Goal: Task Accomplishment & Management: Use online tool/utility

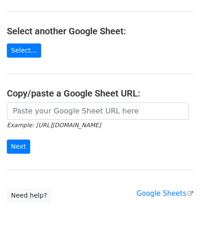
scroll to position [91, 0]
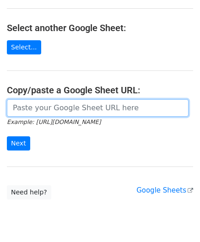
click at [46, 106] on input "url" at bounding box center [98, 107] width 182 height 17
paste input "https://docs.google.com/spreadsheets/d/1dWL4ffJJ4_Wf28cn8KlR__FJ1qufzlbaGpLuu18…"
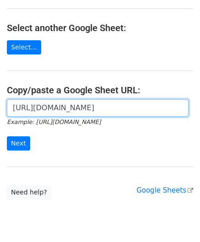
scroll to position [0, 182]
type input "https://docs.google.com/spreadsheets/d/1dWL4ffJJ4_Wf28cn8KlR__FJ1qufzlbaGpLuu18…"
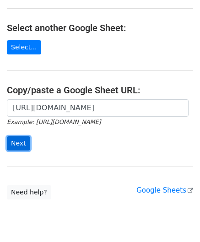
click at [21, 145] on input "Next" at bounding box center [18, 143] width 23 height 14
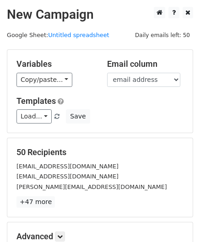
scroll to position [112, 0]
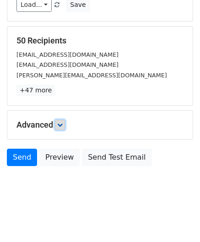
click at [59, 123] on link at bounding box center [60, 125] width 10 height 10
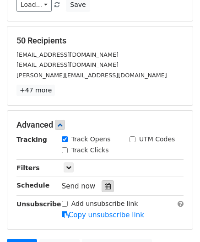
click at [105, 183] on icon at bounding box center [108, 186] width 6 height 6
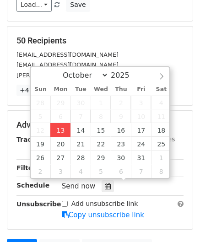
type input "[DATE] 12:00"
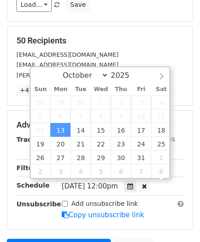
scroll to position [0, 0]
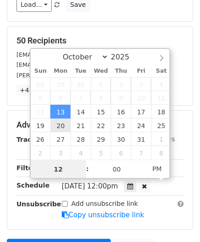
paste input "Hour"
type input "2"
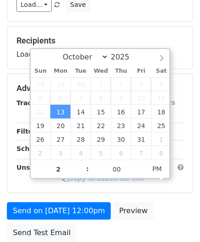
type input "[DATE] 14:00"
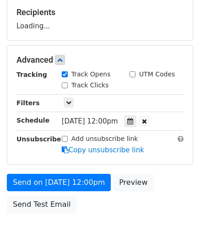
scroll to position [179, 0]
